Goal: Information Seeking & Learning: Learn about a topic

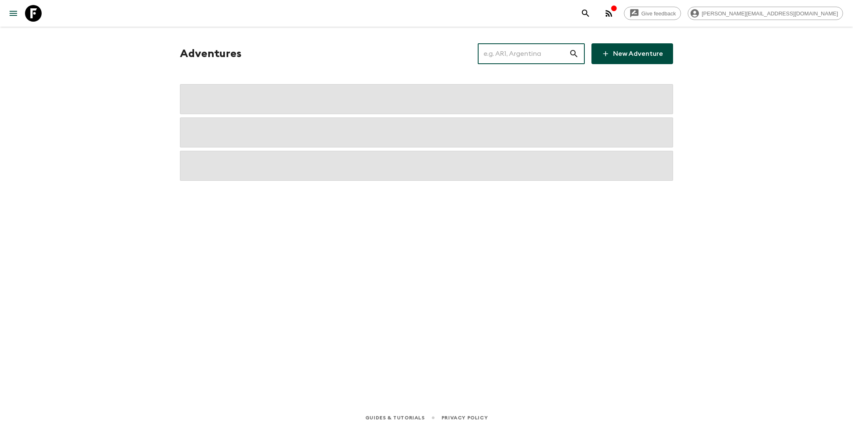
click at [530, 56] on input "text" at bounding box center [523, 53] width 91 height 23
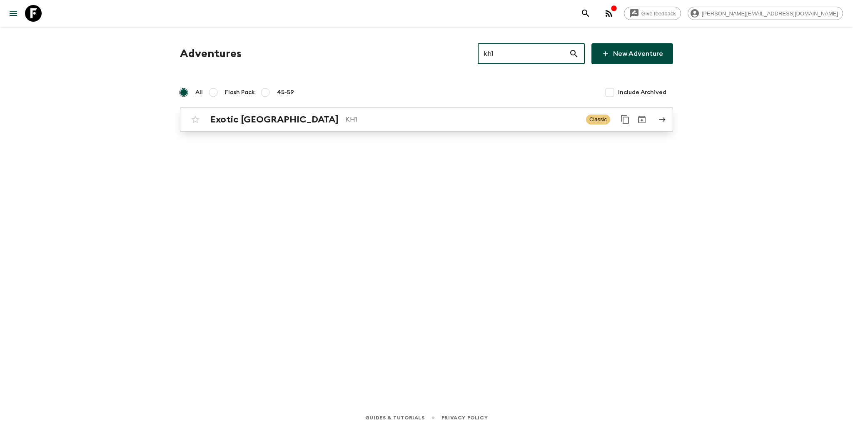
type input "kh1"
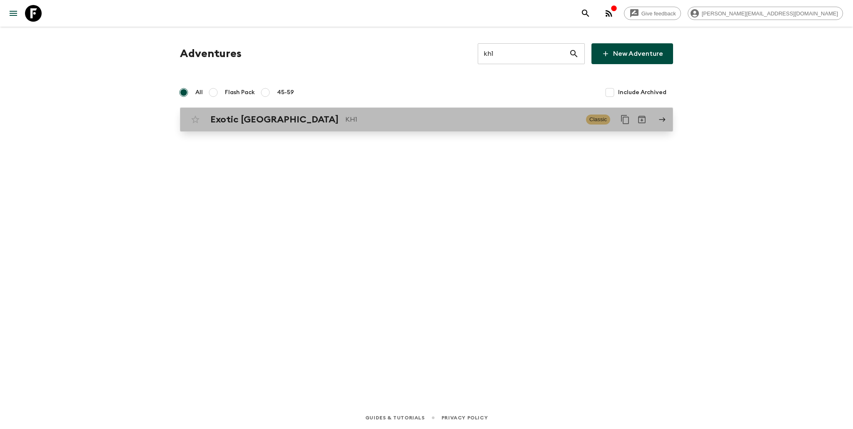
click at [450, 122] on p "KH1" at bounding box center [462, 120] width 234 height 10
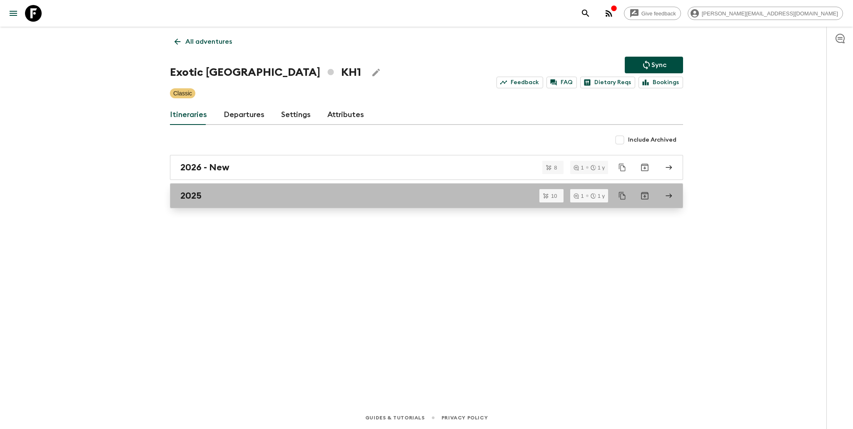
click at [238, 199] on div "2025" at bounding box center [418, 195] width 477 height 11
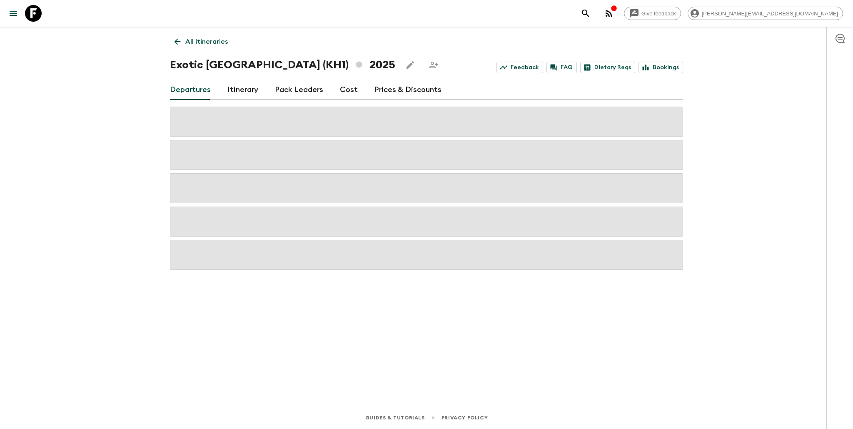
click at [351, 88] on link "Cost" at bounding box center [349, 90] width 18 height 20
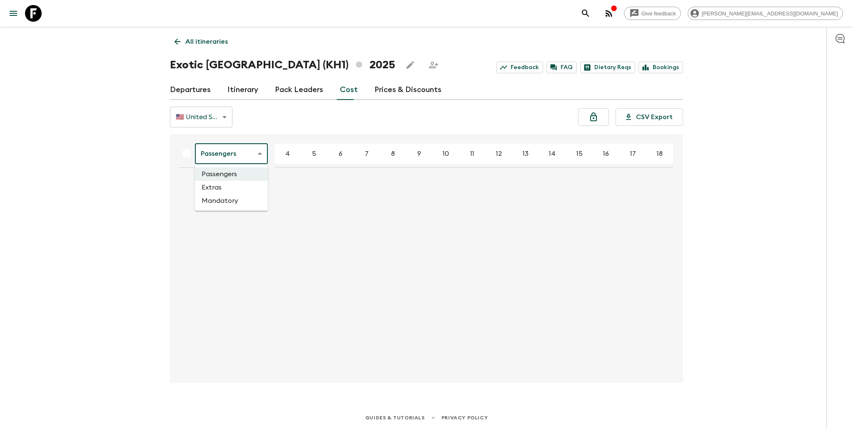
click at [241, 152] on body "Give feedback [PERSON_NAME][EMAIL_ADDRESS][DOMAIN_NAME] All itineraries Exotic …" at bounding box center [426, 214] width 853 height 429
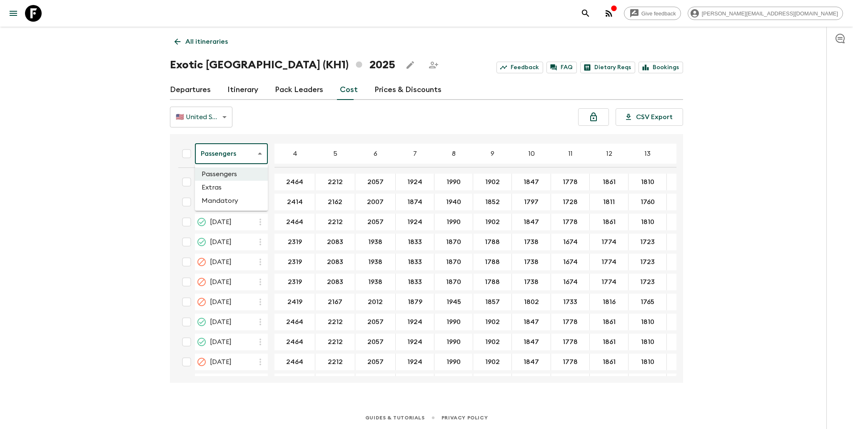
click at [233, 185] on li "Extras" at bounding box center [231, 187] width 73 height 13
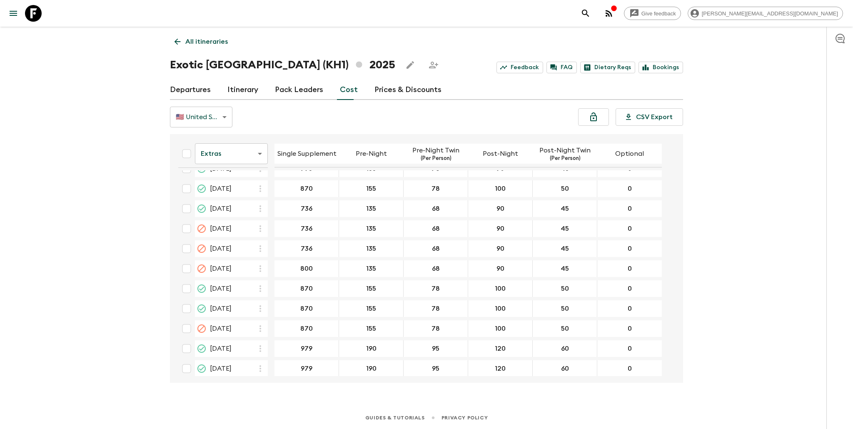
scroll to position [38, 0]
